Goal: Navigation & Orientation: Find specific page/section

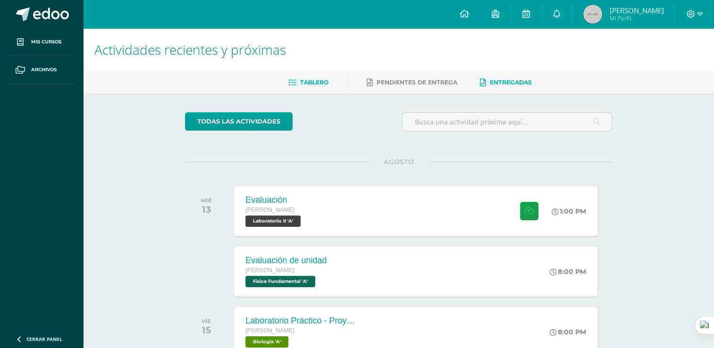
click at [499, 87] on link "Entregadas" at bounding box center [506, 82] width 52 height 15
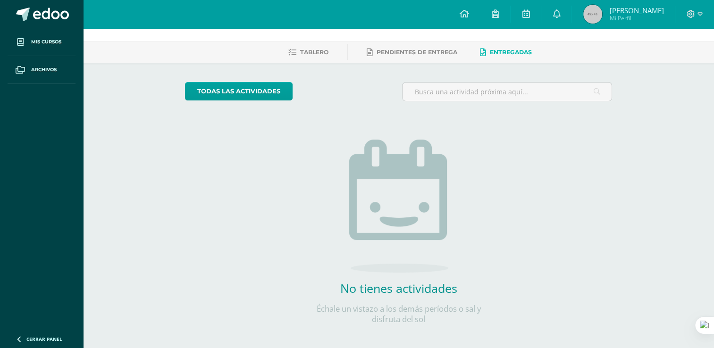
scroll to position [11, 0]
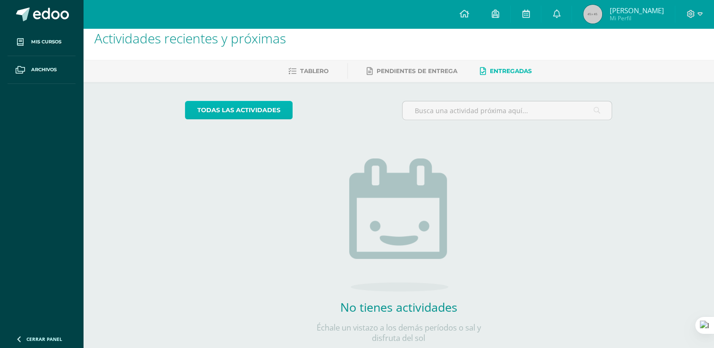
click at [210, 114] on link "todas las Actividades" at bounding box center [239, 110] width 108 height 18
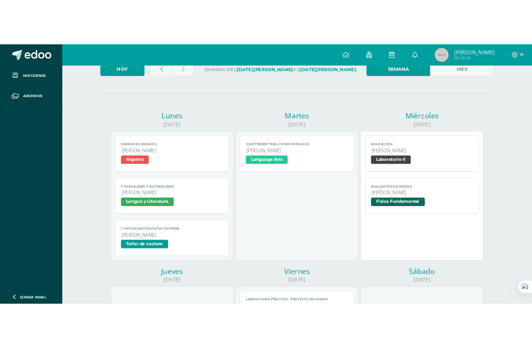
scroll to position [67, 0]
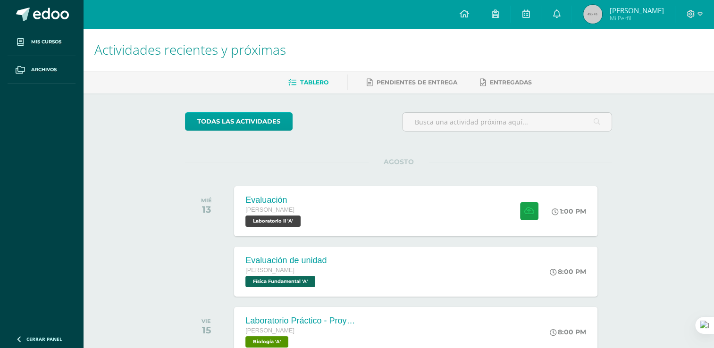
click at [489, 185] on div "MIÉ 13 Evaluación [PERSON_NAME] Laboratorio II 'A' 1:00 PM Evaluación" at bounding box center [398, 211] width 427 height 53
click at [691, 13] on icon at bounding box center [691, 14] width 8 height 8
click at [659, 62] on span "Cerrar sesión" at bounding box center [669, 63] width 42 height 9
